Goal: Information Seeking & Learning: Learn about a topic

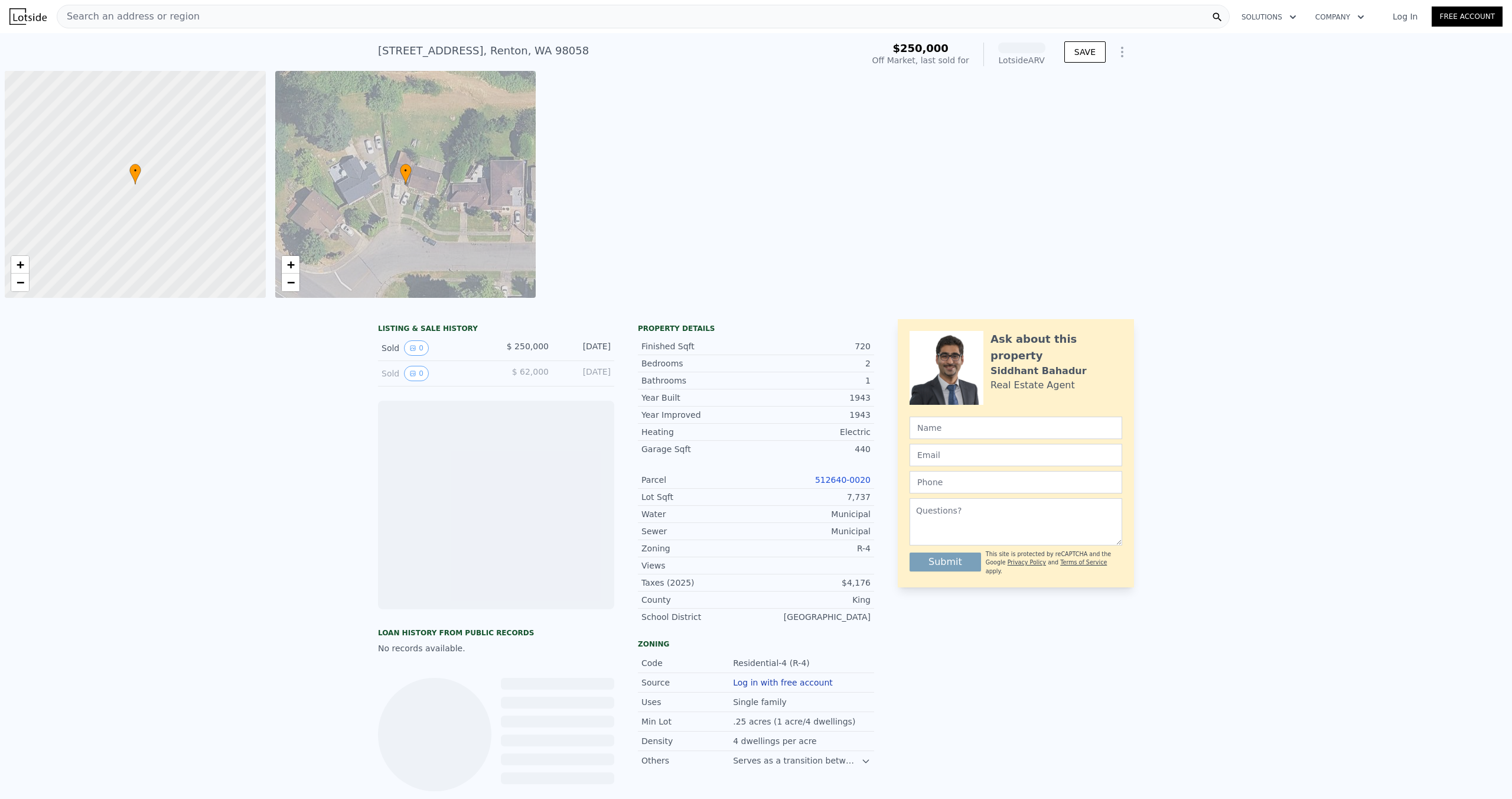
scroll to position [0, 4]
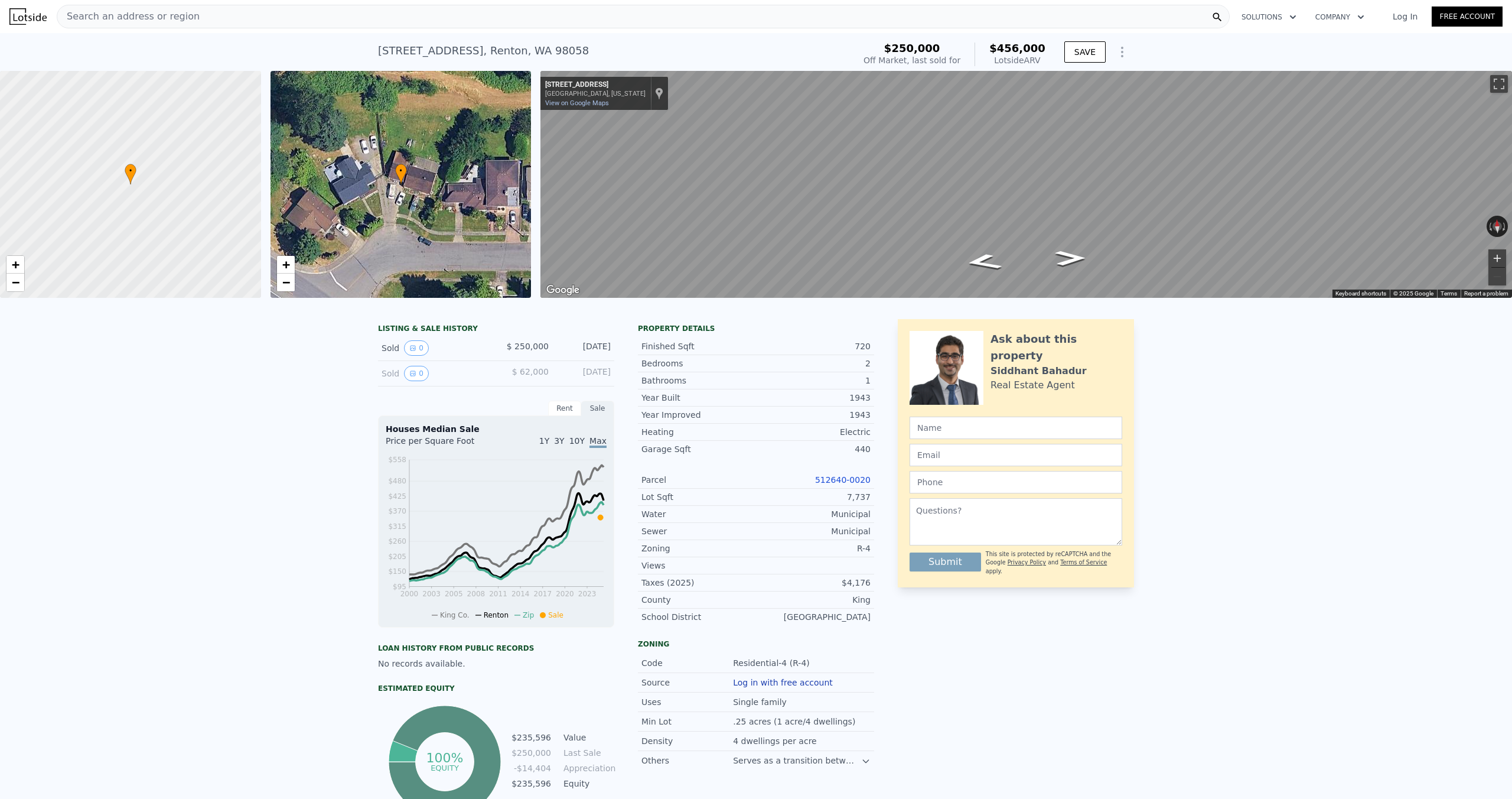
click at [1496, 260] on button "Zoom in" at bounding box center [1497, 258] width 18 height 18
drag, startPoint x: 561, startPoint y: 347, endPoint x: 600, endPoint y: 347, distance: 39.0
click at [600, 347] on div "[DATE]" at bounding box center [584, 347] width 53 height 15
click at [623, 350] on div "LISTING & SALE HISTORY Sold 0 $ 250,000 [DATE] Sold 0 $ 62,000 [DATE] Rent Sale…" at bounding box center [626, 570] width 496 height 502
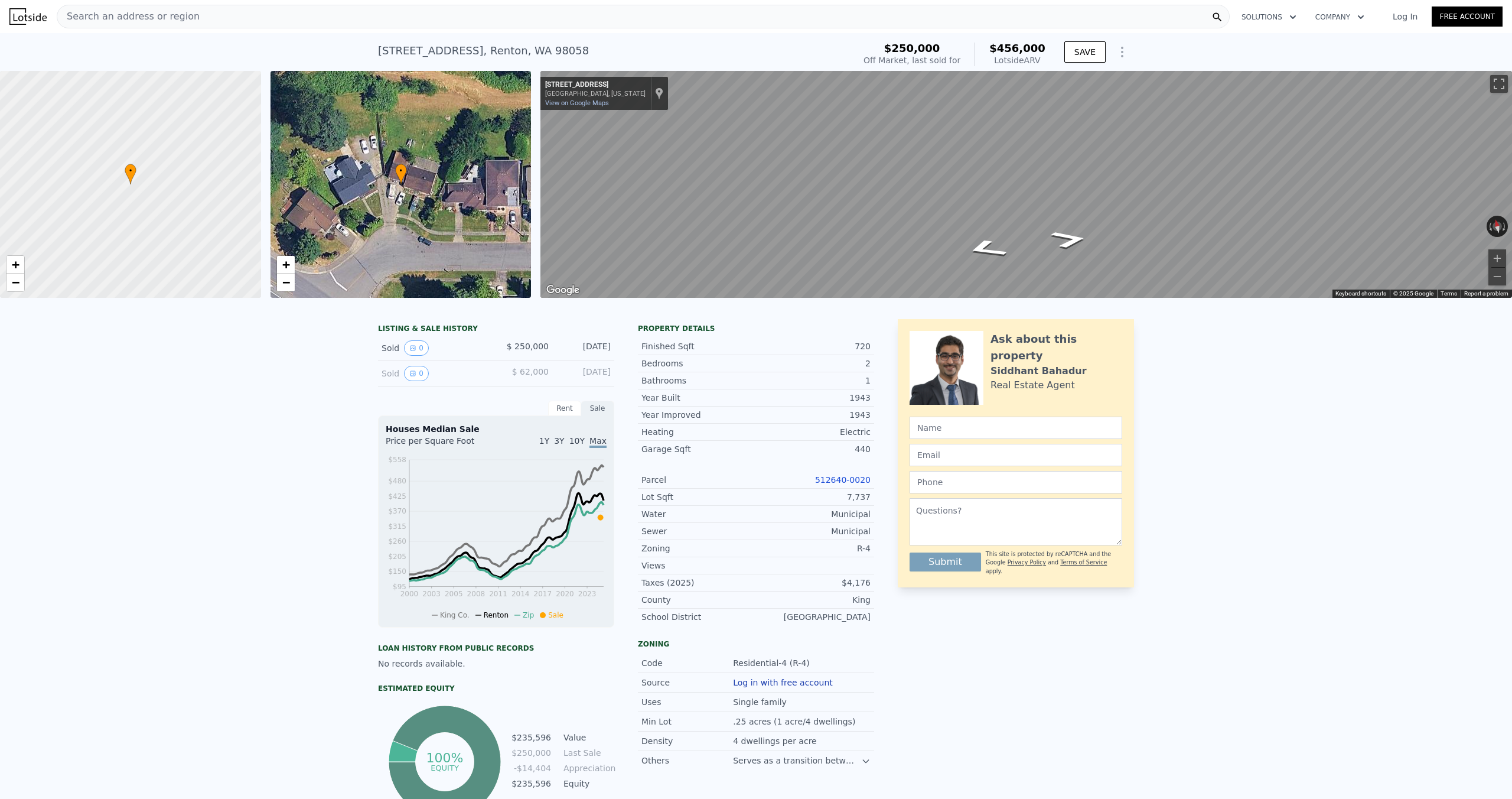
drag, startPoint x: 621, startPoint y: 350, endPoint x: 572, endPoint y: 347, distance: 49.1
click at [572, 347] on div "LISTING & SALE HISTORY Sold 0 $ 250,000 [DATE] Sold 0 $ 62,000 [DATE] Rent Sale…" at bounding box center [626, 570] width 496 height 502
drag, startPoint x: 562, startPoint y: 347, endPoint x: 548, endPoint y: 347, distance: 14.0
click at [562, 347] on div "[DATE]" at bounding box center [584, 347] width 53 height 15
drag, startPoint x: 505, startPoint y: 345, endPoint x: 554, endPoint y: 347, distance: 49.0
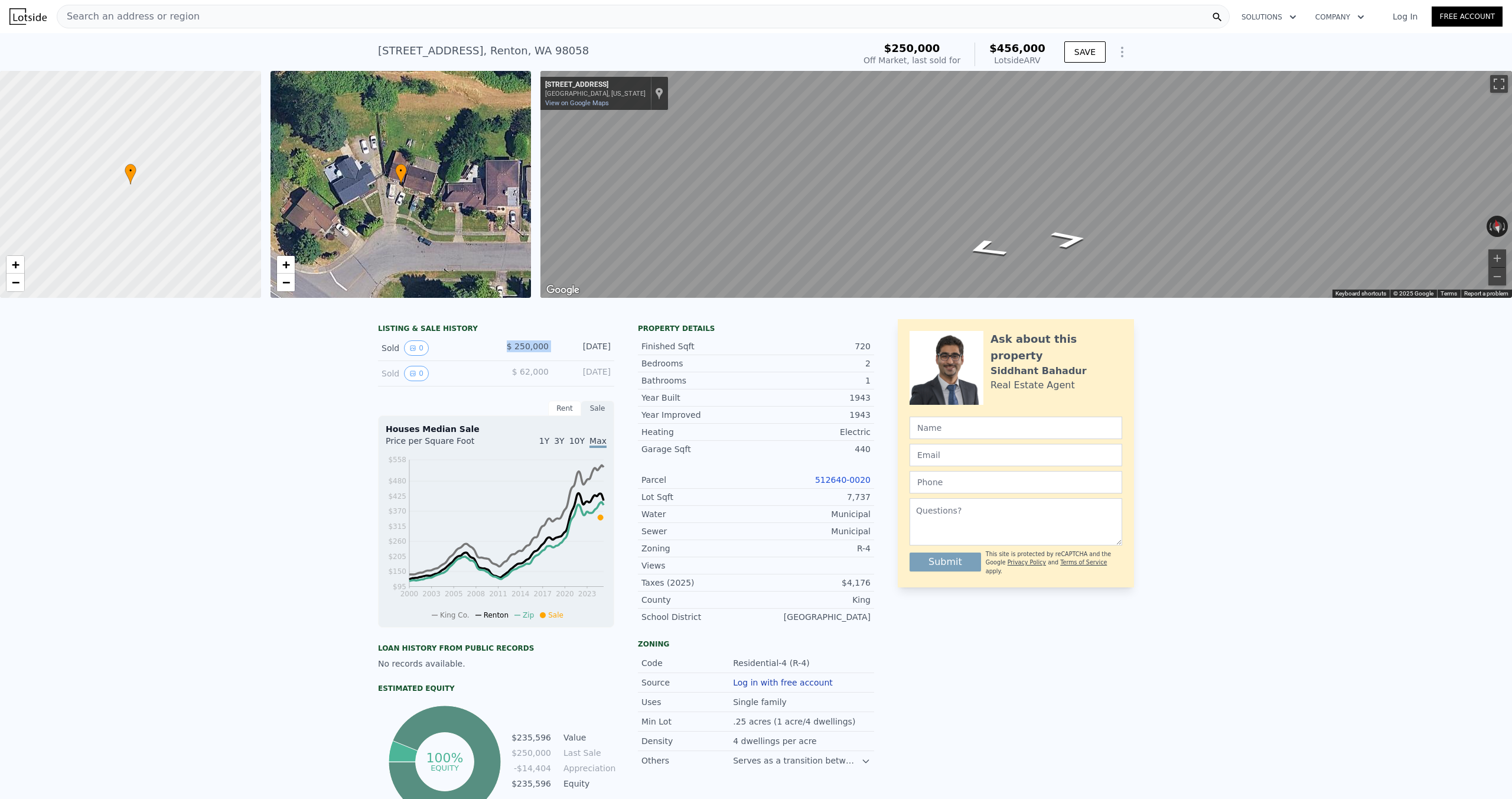
click at [554, 347] on div "Sold 0 $ 250,000 [DATE]" at bounding box center [496, 348] width 236 height 26
click at [702, 371] on div "Bedrooms 2" at bounding box center [756, 363] width 236 height 17
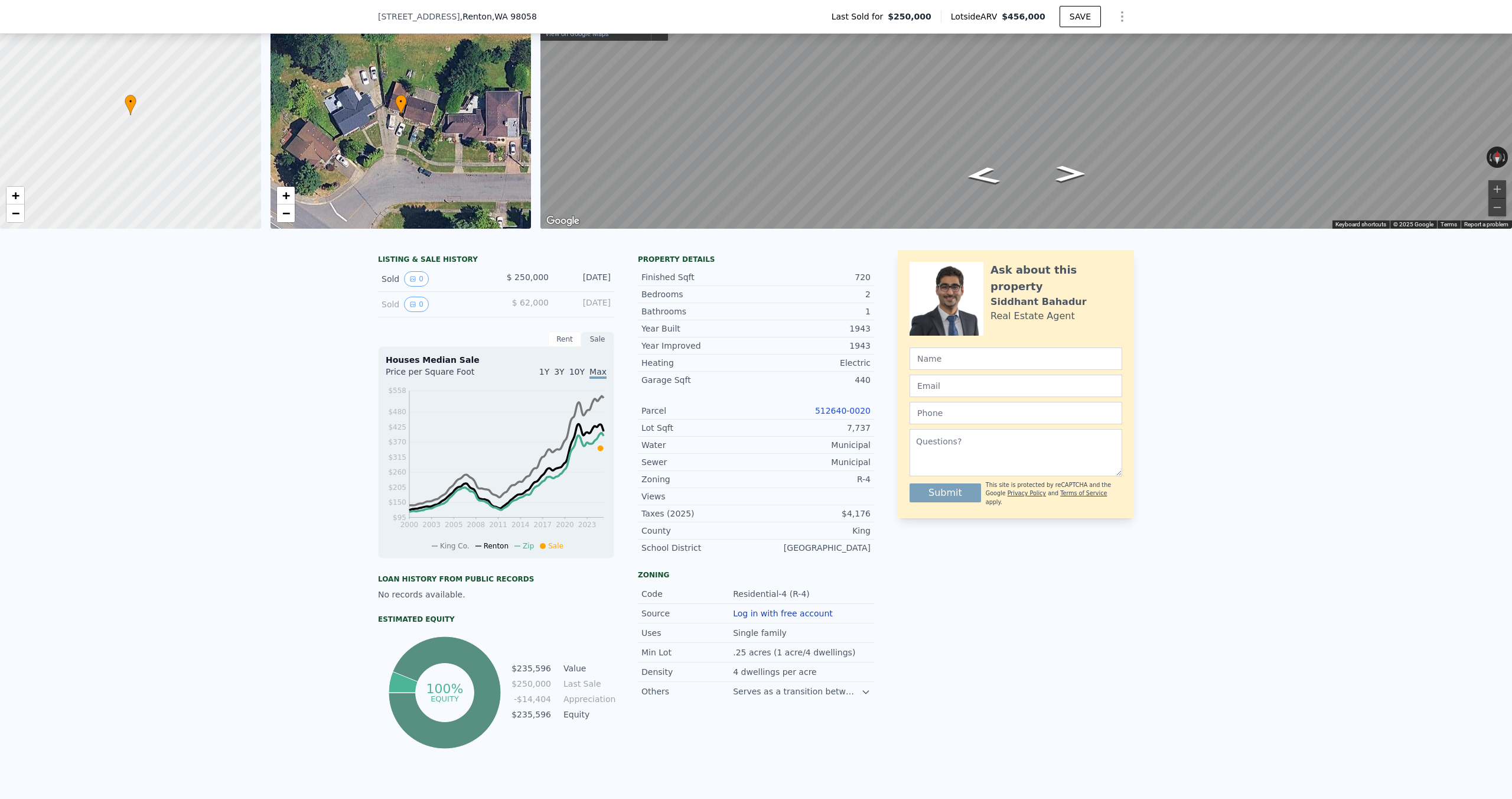
scroll to position [107, 0]
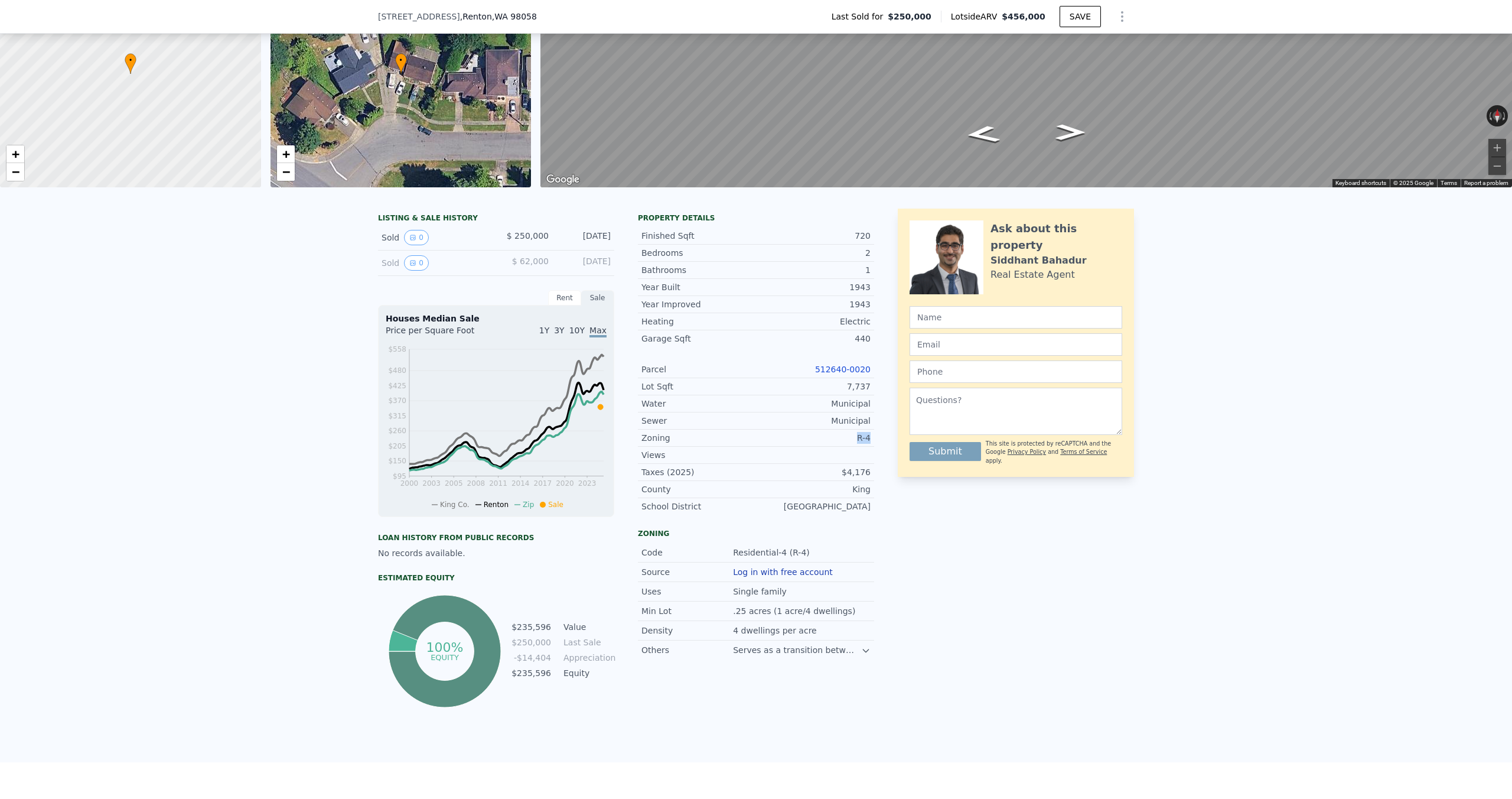
drag, startPoint x: 875, startPoint y: 433, endPoint x: 843, endPoint y: 436, distance: 32.1
click at [843, 436] on div "LISTING & SALE HISTORY Sold 0 $ 250,000 [DATE] Sold 0 $ 62,000 [DATE] Rent Sale…" at bounding box center [756, 460] width 756 height 502
click at [909, 539] on div "Ask about this property [PERSON_NAME] Real Estate Agent Submit This site is pro…" at bounding box center [1016, 460] width 236 height 502
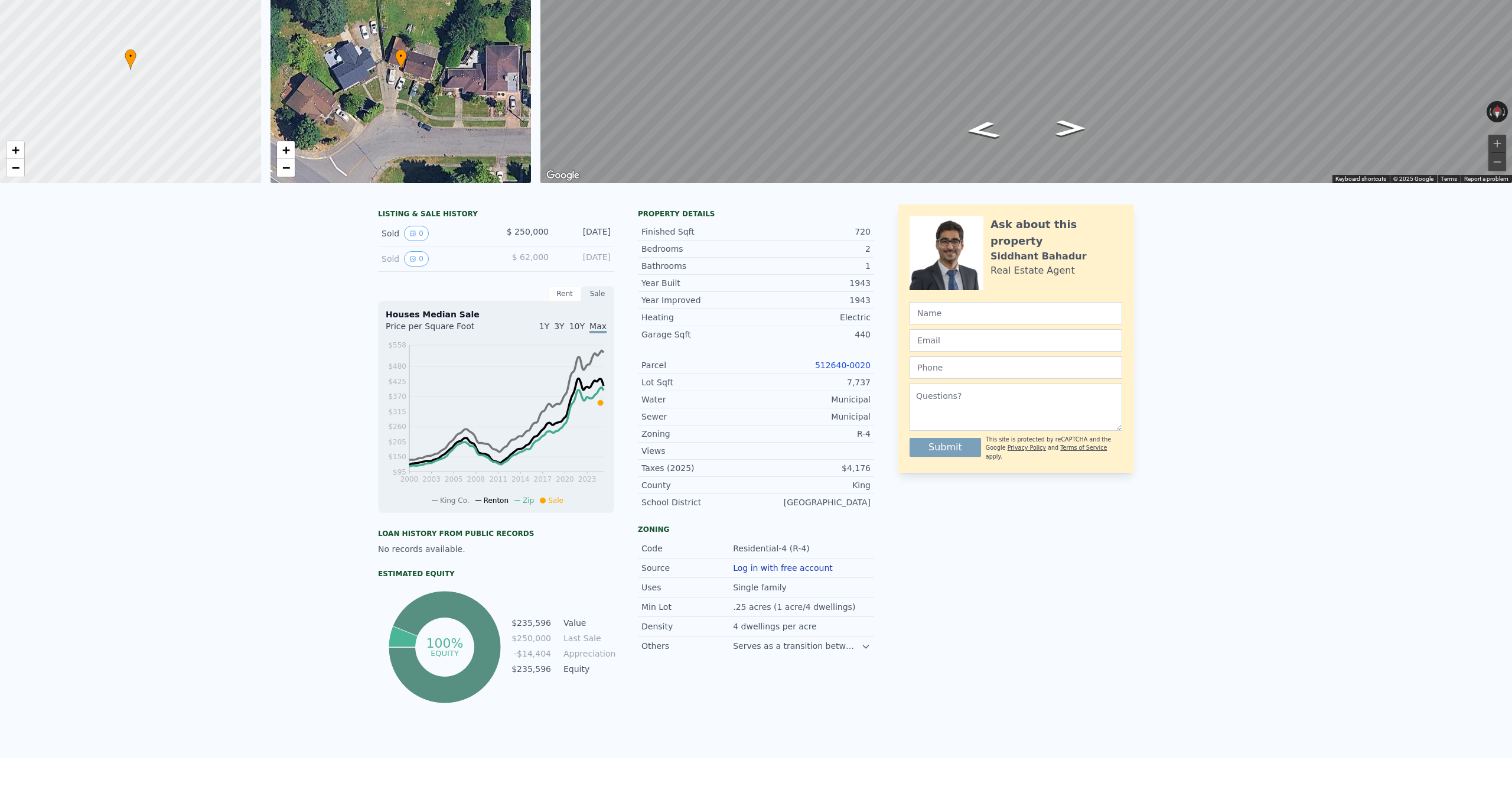
scroll to position [0, 0]
